Goal: Find specific page/section: Find specific page/section

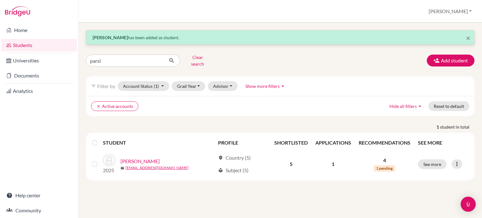
click at [43, 41] on link "Students" at bounding box center [39, 45] width 76 height 13
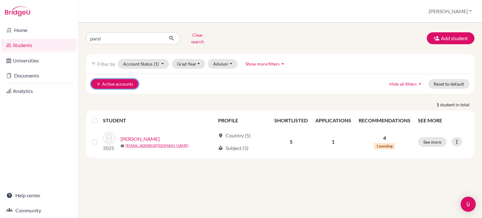
click at [101, 81] on button "clear Active accounts" at bounding box center [114, 84] width 47 height 10
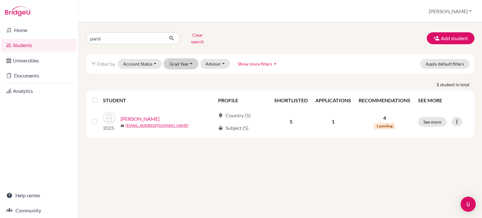
click at [180, 59] on button "Grad Year" at bounding box center [181, 64] width 34 height 10
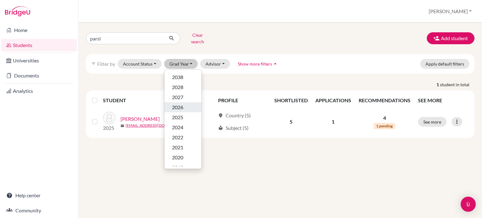
click at [182, 104] on span "2026" at bounding box center [177, 108] width 11 height 8
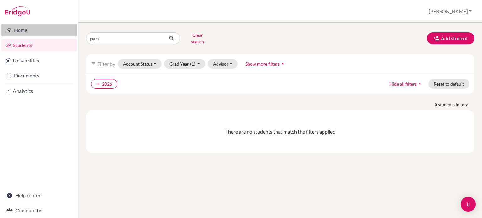
click at [32, 28] on link "Home" at bounding box center [39, 30] width 76 height 13
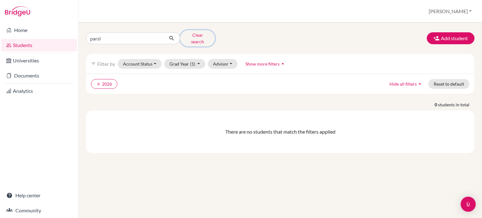
click at [201, 37] on button "Clear search" at bounding box center [197, 38] width 35 height 16
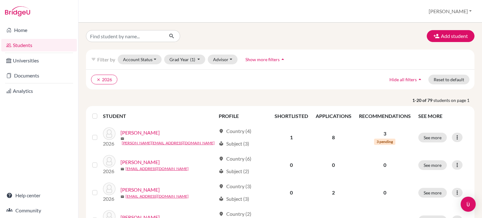
click at [217, 84] on ul "clear 2026" at bounding box center [233, 80] width 284 height 10
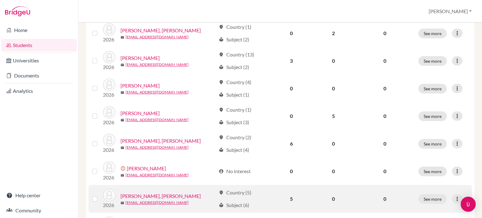
scroll to position [499, 0]
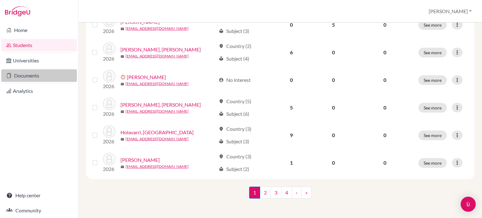
click at [14, 77] on link "Documents" at bounding box center [39, 75] width 76 height 13
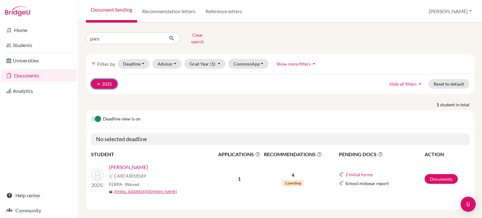
click at [97, 82] on icon "clear" at bounding box center [98, 84] width 4 height 4
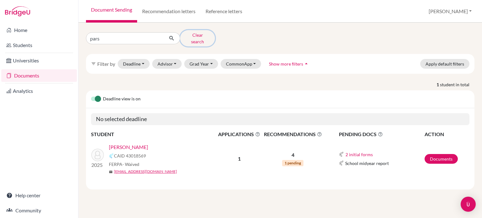
click at [196, 36] on button "Clear search" at bounding box center [197, 38] width 35 height 16
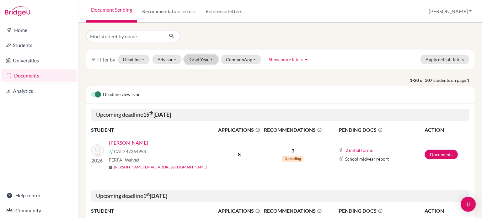
click at [205, 61] on button "Grad Year" at bounding box center [201, 60] width 34 height 10
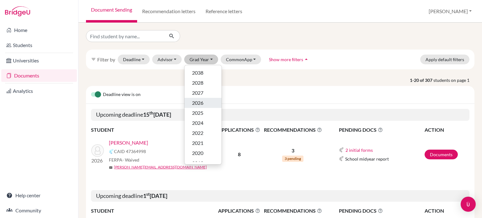
click at [201, 100] on span "2026" at bounding box center [197, 103] width 11 height 8
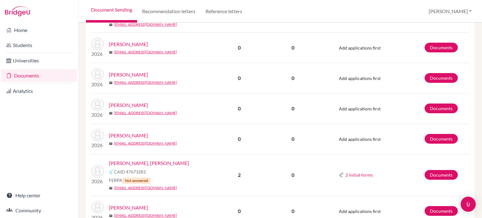
scroll to position [879, 0]
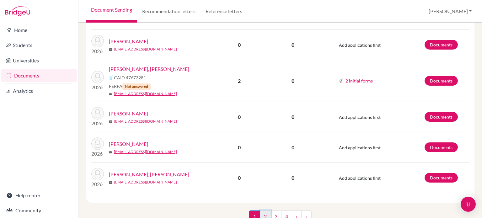
click at [262, 214] on link "2" at bounding box center [265, 217] width 11 height 12
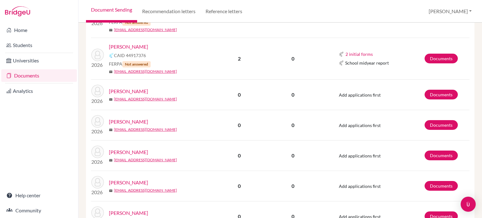
scroll to position [625, 0]
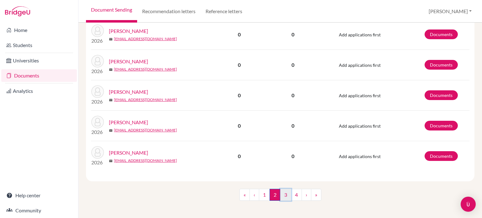
click at [285, 195] on link "3" at bounding box center [285, 195] width 11 height 12
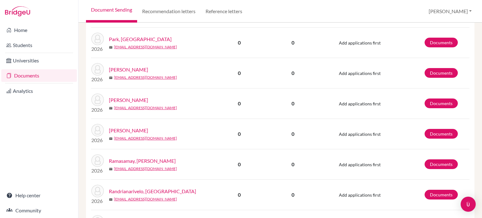
scroll to position [603, 0]
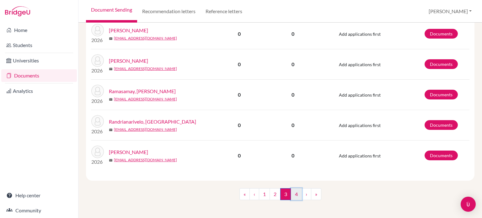
click at [295, 190] on link "4" at bounding box center [296, 194] width 11 height 12
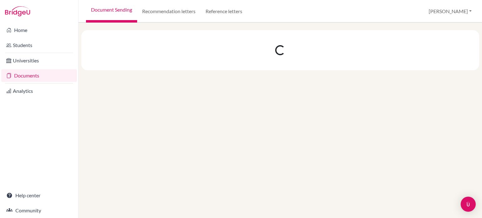
scroll to position [0, 0]
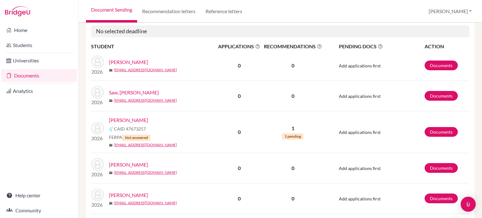
scroll to position [41, 0]
